Goal: Use online tool/utility

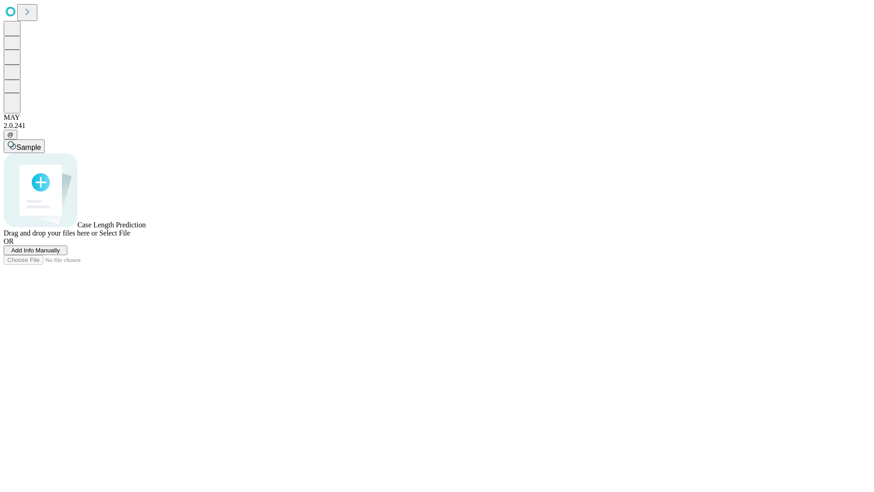
click at [60, 254] on span "Add Info Manually" at bounding box center [35, 250] width 49 height 7
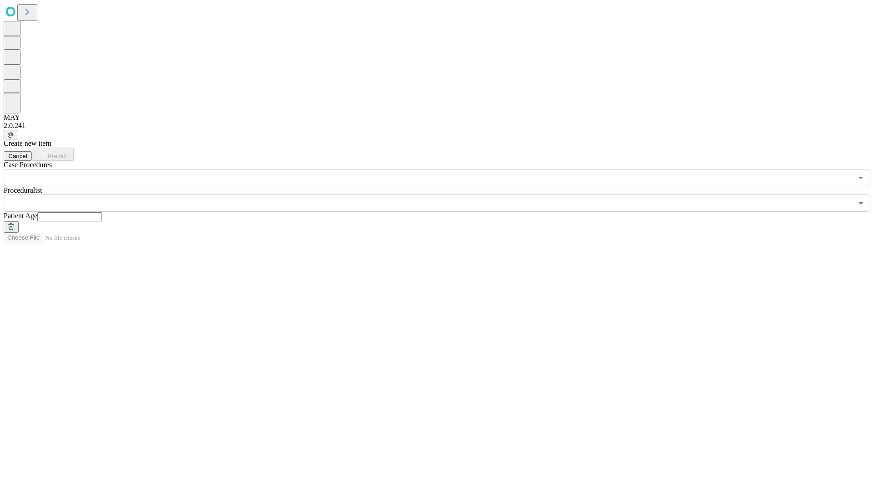
click at [102, 212] on input "text" at bounding box center [69, 216] width 65 height 9
type input "**"
click at [444, 194] on input "text" at bounding box center [428, 202] width 849 height 17
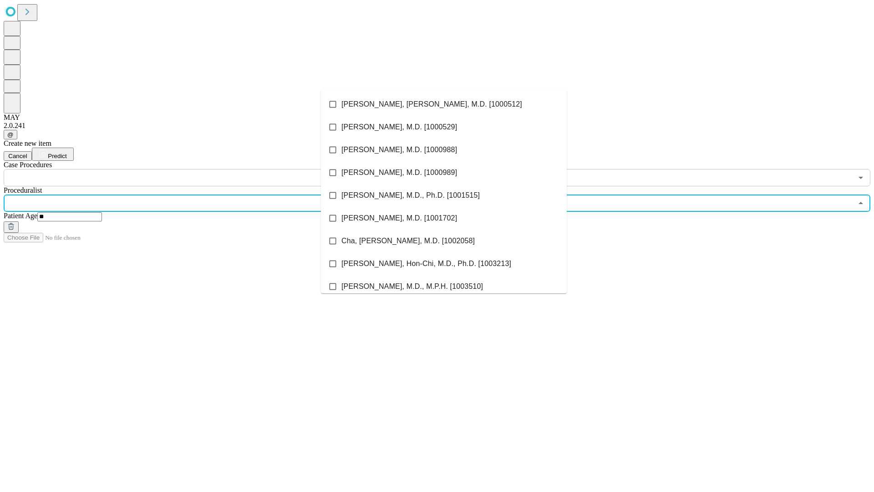
click at [444, 104] on li "[PERSON_NAME], [PERSON_NAME], M.D. [1000512]" at bounding box center [444, 104] width 246 height 23
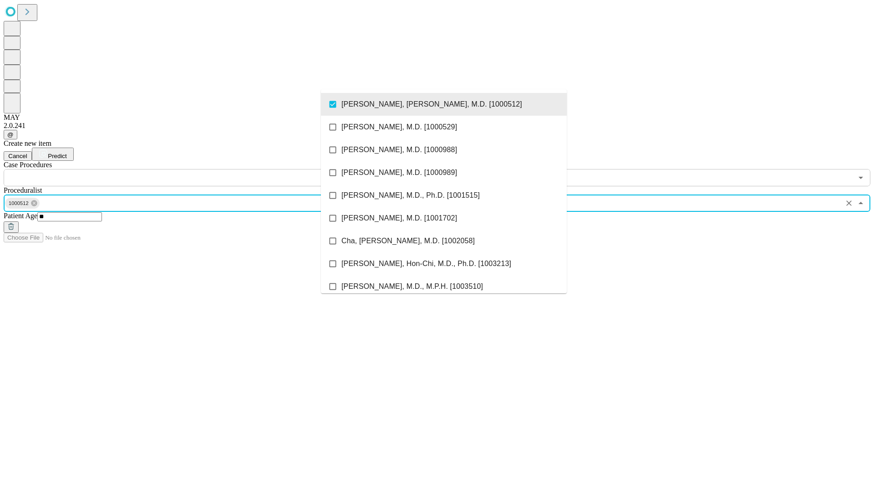
click at [191, 169] on input "text" at bounding box center [428, 177] width 849 height 17
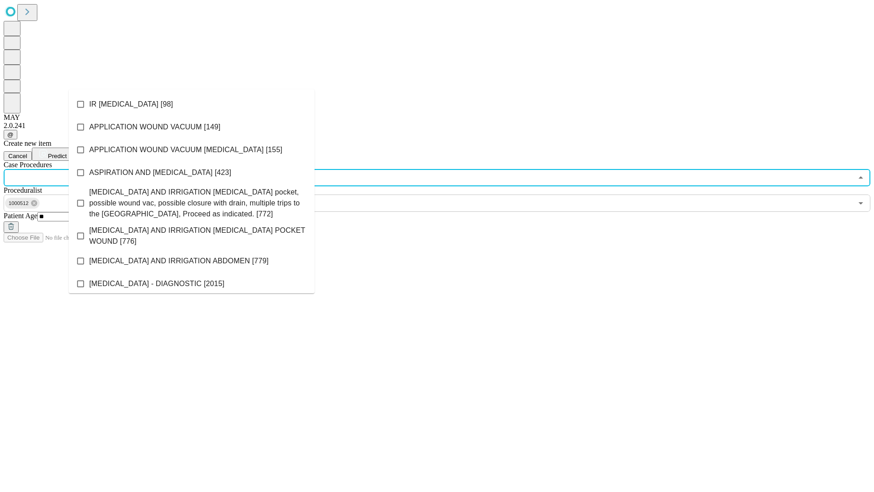
click at [192, 104] on li "IR [MEDICAL_DATA] [98]" at bounding box center [192, 104] width 246 height 23
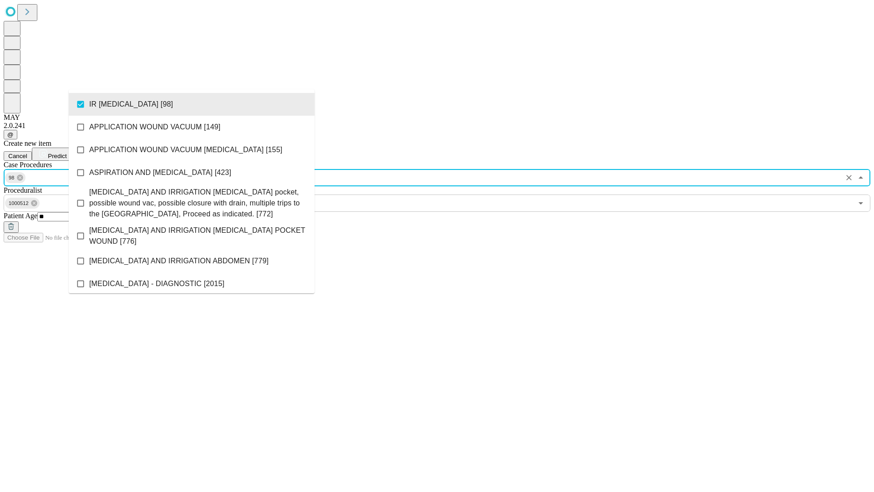
click at [66, 153] on span "Predict" at bounding box center [57, 156] width 19 height 7
